Goal: Find contact information: Find contact information

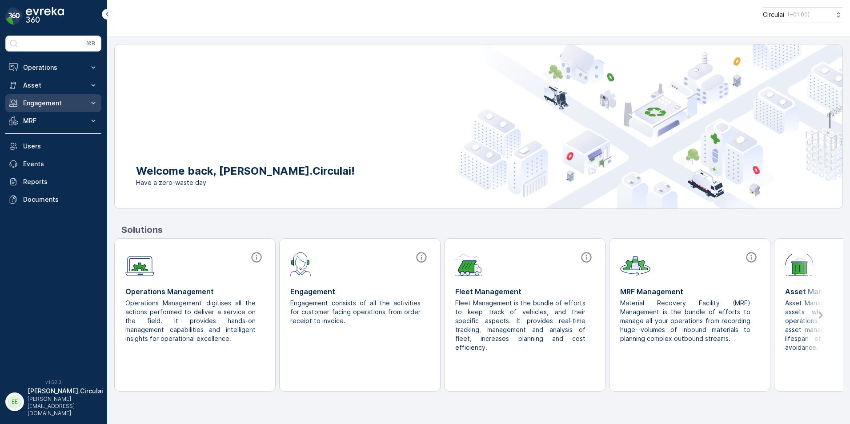
click at [75, 102] on p "Engagement" at bounding box center [53, 103] width 60 height 9
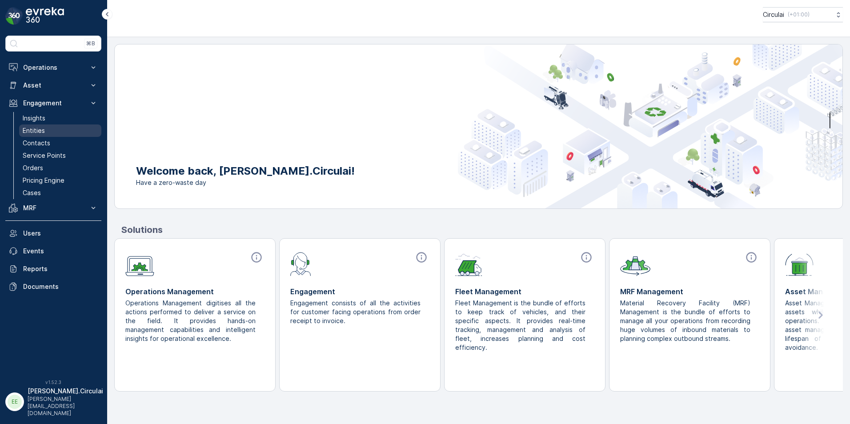
click at [50, 132] on link "Entities" at bounding box center [60, 130] width 82 height 12
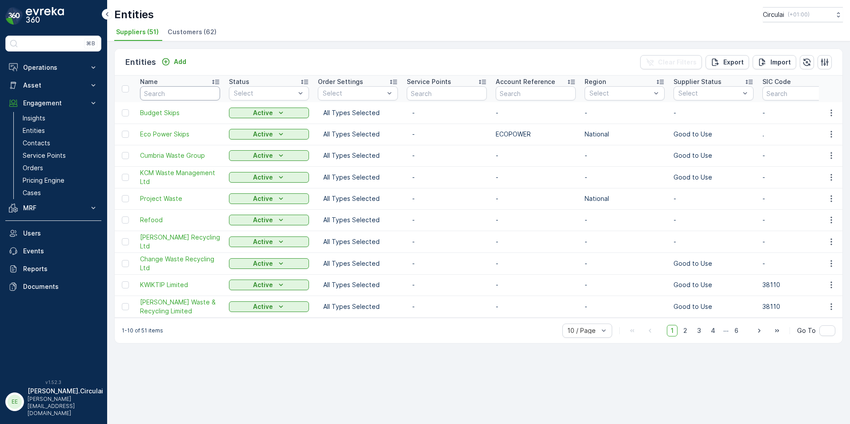
click at [193, 96] on input "text" at bounding box center [180, 93] width 80 height 14
type input "olleco"
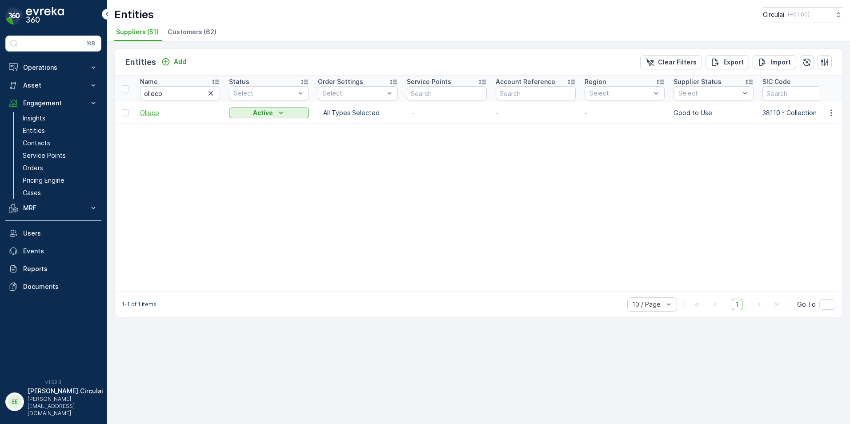
click at [158, 113] on span "Olleco" at bounding box center [180, 112] width 80 height 9
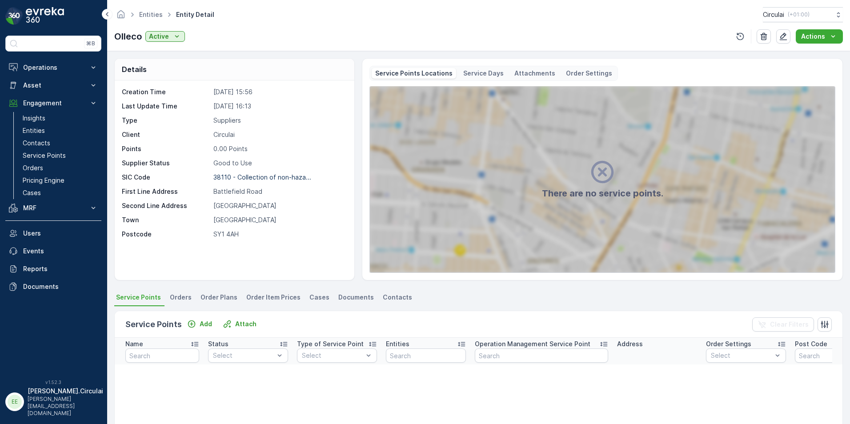
click at [383, 293] on span "Contacts" at bounding box center [397, 297] width 29 height 9
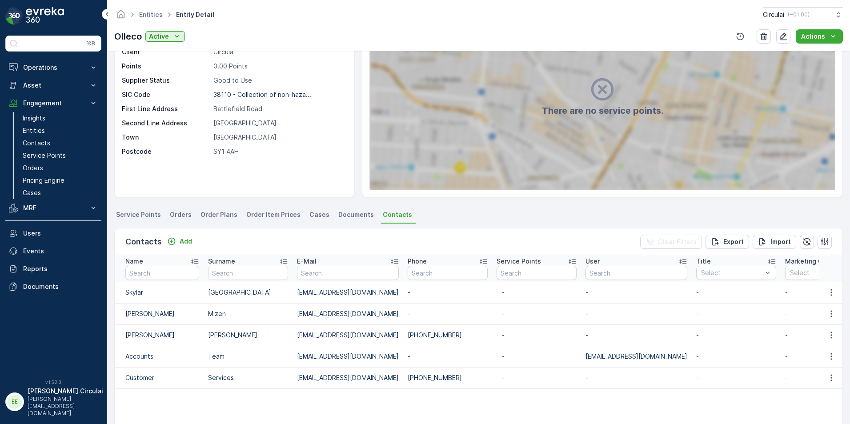
scroll to position [89, 0]
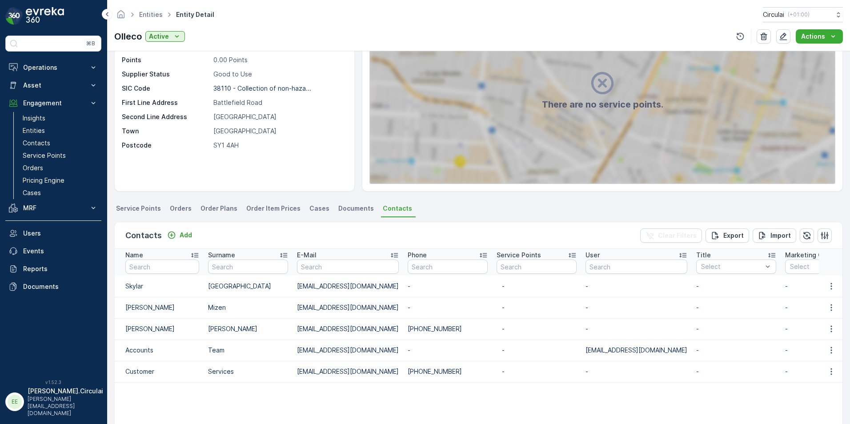
drag, startPoint x: 445, startPoint y: 371, endPoint x: 385, endPoint y: 375, distance: 60.1
click at [403, 375] on td "[PHONE_NUMBER]" at bounding box center [447, 371] width 89 height 21
copy td "[PHONE_NUMBER]"
